Goal: Contribute content

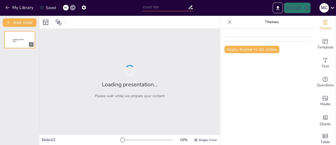
type input "складові продукту ( мобільний телефон+ Звязок+ састосунок Банку)"
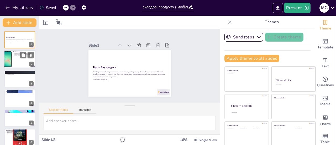
click at [13, 59] on div at bounding box center [20, 59] width 32 height 18
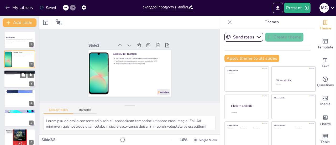
click at [18, 78] on div at bounding box center [20, 79] width 32 height 18
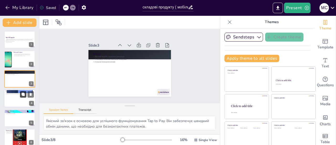
click at [20, 92] on button at bounding box center [23, 94] width 6 height 6
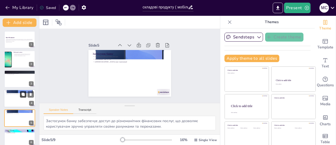
scroll to position [32, 0]
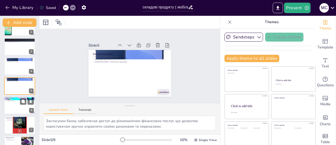
click at [16, 108] on div at bounding box center [20, 105] width 32 height 18
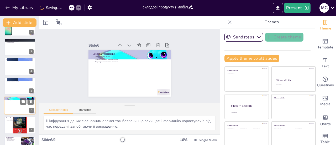
scroll to position [51, 0]
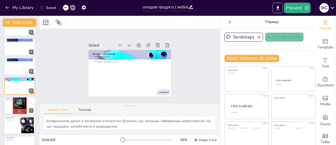
click at [19, 124] on div at bounding box center [20, 125] width 32 height 18
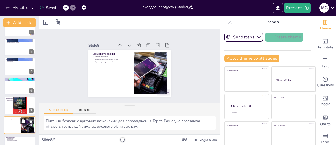
scroll to position [64, 0]
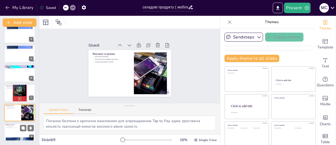
click at [24, 138] on div at bounding box center [20, 139] width 32 height 32
type textarea "Розширення функціоналу Tap to Pay може включати нові можливості, такі як програ…"
